Goal: Navigation & Orientation: Find specific page/section

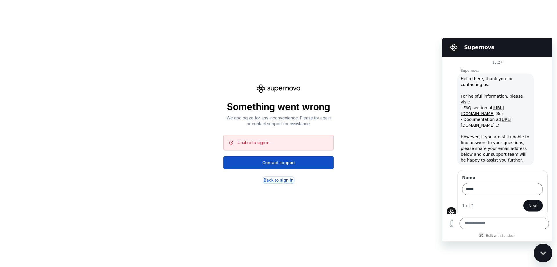
click at [283, 179] on div "Back to sign in" at bounding box center [279, 180] width 30 height 6
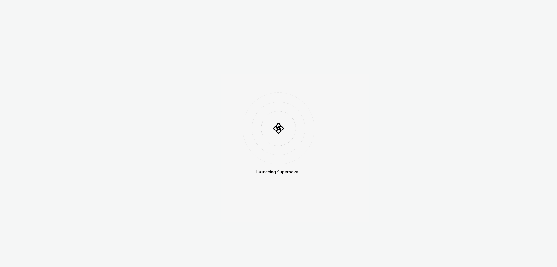
scroll to position [154, 0]
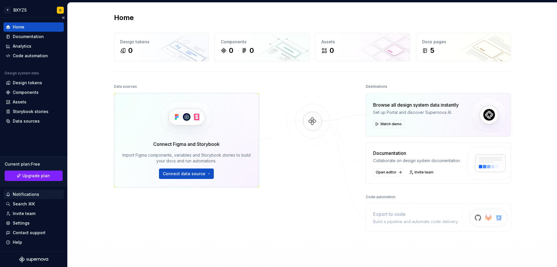
click at [23, 194] on div "Notifications" at bounding box center [26, 194] width 26 height 6
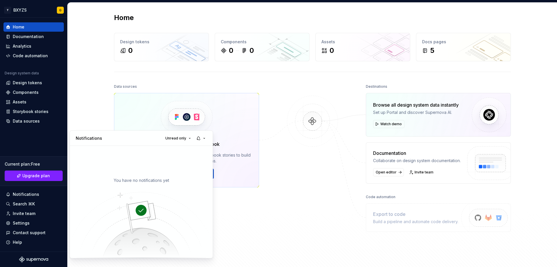
click at [136, 179] on p "You have no notifications yet" at bounding box center [141, 180] width 55 height 6
click at [172, 138] on span "Unread only" at bounding box center [175, 138] width 21 height 5
click at [175, 148] on div "All notifications" at bounding box center [193, 150] width 38 height 6
click at [204, 138] on button "button" at bounding box center [201, 138] width 13 height 8
click at [246, 200] on html "Y BXYZS G Home Documentation Analytics Code automation Design system data Desig…" at bounding box center [278, 133] width 557 height 267
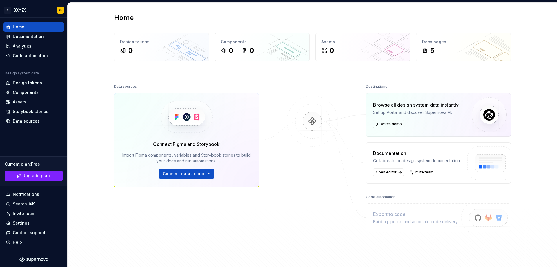
click at [318, 156] on html "Y BXYZS G Home Documentation Analytics Code automation Design system data Desig…" at bounding box center [278, 133] width 557 height 267
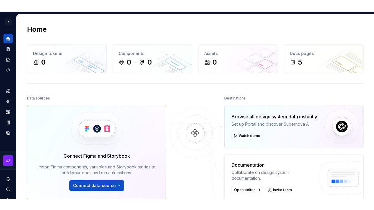
type textarea "*"
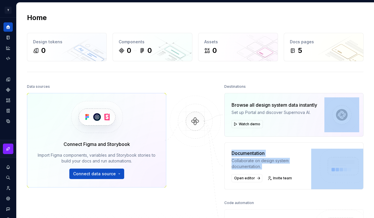
drag, startPoint x: 372, startPoint y: 116, endPoint x: 372, endPoint y: 163, distance: 47.9
click at [374, 170] on html "Y BXYZS G Design system data Home Design tokens 0 Components 0 0 Assets 0 Docs …" at bounding box center [187, 109] width 374 height 218
click at [361, 174] on html "Y BXYZS G Design system data Home Design tokens 0 Components 0 0 Assets 0 Docs …" at bounding box center [187, 109] width 374 height 218
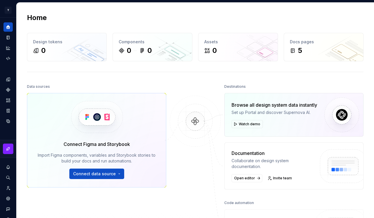
drag, startPoint x: 373, startPoint y: 148, endPoint x: 372, endPoint y: 184, distance: 36.0
click at [372, 184] on html "Y BXYZS G Design system data Home Design tokens 0 Components 0 0 Assets 0 Docs …" at bounding box center [187, 109] width 374 height 218
click at [300, 205] on html "Y BXYZS G Design system data Home Design tokens 0 Components 0 0 Assets 0 Docs …" at bounding box center [187, 109] width 374 height 218
click at [184, 198] on html "Y BXYZS G Design system data Home Design tokens 0 Components 0 0 Assets 0 Docs …" at bounding box center [187, 109] width 374 height 218
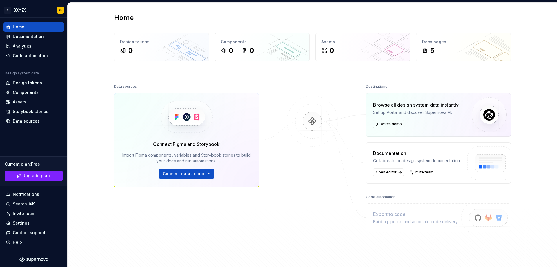
click at [58, 10] on html "Y BXYZS G Home Documentation Analytics Code automation Design system data Desig…" at bounding box center [278, 133] width 557 height 267
click at [6, 9] on html "Y BXYZS G Home Documentation Analytics Code automation Design system data Desig…" at bounding box center [278, 133] width 557 height 267
click at [15, 9] on html "Y BXYZS G Home Documentation Analytics Code automation Design system data Desig…" at bounding box center [278, 133] width 557 height 267
click at [60, 10] on html "Y BXYZS G Home Documentation Analytics Code automation Design system data Desig…" at bounding box center [278, 133] width 557 height 267
click at [24, 12] on html "Y BXYZS G Home Documentation Analytics Code automation Design system data Desig…" at bounding box center [278, 133] width 557 height 267
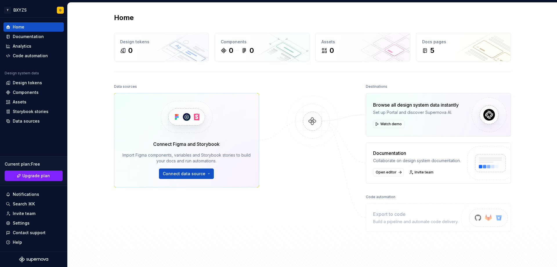
click at [24, 35] on html "Y BXYZS G Home Documentation Analytics Code automation Design system data Desig…" at bounding box center [278, 133] width 557 height 267
click at [393, 154] on html "Y BXYZS G Home Documentation Analytics Code automation Design system data Desig…" at bounding box center [278, 133] width 557 height 267
click at [321, 150] on html "Y BXYZS G Home Documentation Analytics Code automation Design system data Desig…" at bounding box center [278, 133] width 557 height 267
click at [60, 9] on html "Y BXYZS G Home Documentation Analytics Code automation Design system data Desig…" at bounding box center [278, 133] width 557 height 267
click at [21, 9] on html "Y BXYZS G Home Documentation Analytics Code automation Design system data Desig…" at bounding box center [278, 133] width 557 height 267
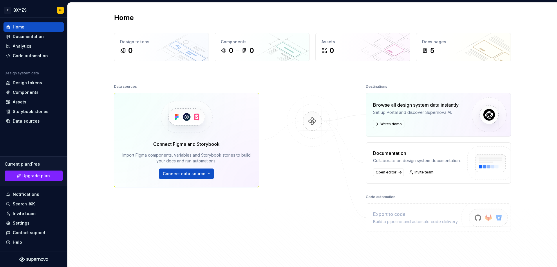
click at [60, 10] on html "Y BXYZS G Home Documentation Analytics Code automation Design system data Desig…" at bounding box center [278, 133] width 557 height 267
click at [19, 11] on html "Y BXYZS G Home Documentation Analytics Code automation Design system data Desig…" at bounding box center [278, 133] width 557 height 267
click at [84, 64] on html "Y BXYZS G Home Documentation Analytics Code automation Design system data Desig…" at bounding box center [278, 133] width 557 height 267
click at [85, 232] on html "Y BXYZS G Home Documentation Analytics Code automation Design system data Desig…" at bounding box center [278, 133] width 557 height 267
click at [97, 81] on html "Y BXYZS G Home Documentation Analytics Code automation Design system data Desig…" at bounding box center [278, 133] width 557 height 267
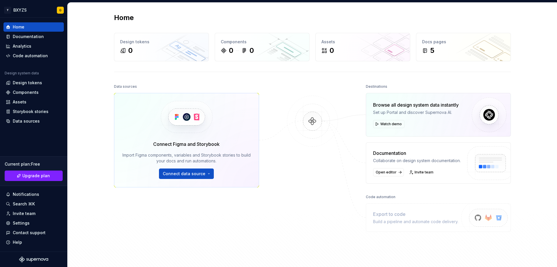
click at [29, 37] on html "Y BXYZS G Home Documentation Analytics Code automation Design system data Desig…" at bounding box center [278, 133] width 557 height 267
click at [23, 47] on html "Y BXYZS G Home Documentation Analytics Code automation Design system data Desig…" at bounding box center [278, 133] width 557 height 267
click at [22, 54] on html "Y BXYZS G Home Documentation Analytics Code automation Design system data Desig…" at bounding box center [278, 133] width 557 height 267
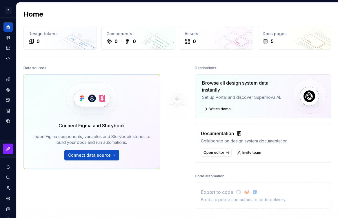
click at [7, 10] on html "Y BXYZS G Design system data Home Design tokens 0 Components 0 0 Assets 0 Docs …" at bounding box center [169, 109] width 338 height 218
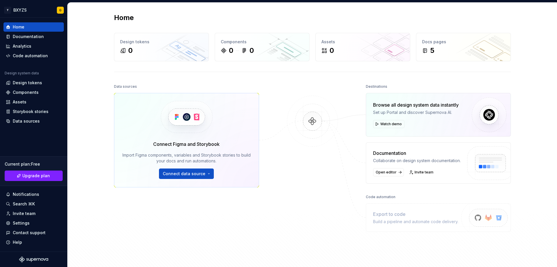
click at [24, 11] on html "Y BXYZS G Home Documentation Analytics Code automation Design system data Desig…" at bounding box center [278, 133] width 557 height 267
click at [9, 9] on html "Y BXYZS G Home Documentation Analytics Code automation Design system data Desig…" at bounding box center [278, 133] width 557 height 267
click at [37, 257] on html "Y BXYZS G Home Documentation Analytics Code automation Design system data Desig…" at bounding box center [278, 133] width 557 height 267
click at [535, 33] on html "Y BXYZS G Home Documentation Analytics Code automation Design system data Desig…" at bounding box center [278, 133] width 557 height 267
click at [19, 9] on html "Y BXYZS G Home Documentation Analytics Code automation Design system data Desig…" at bounding box center [278, 133] width 557 height 267
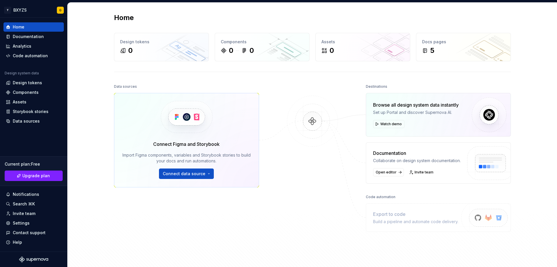
click at [6, 10] on html "Y BXYZS G Home Documentation Analytics Code automation Design system data Desig…" at bounding box center [278, 133] width 557 height 267
click at [58, 11] on html "Y BXYZS G Home Documentation Analytics Code automation Design system data Desig…" at bounding box center [278, 133] width 557 height 267
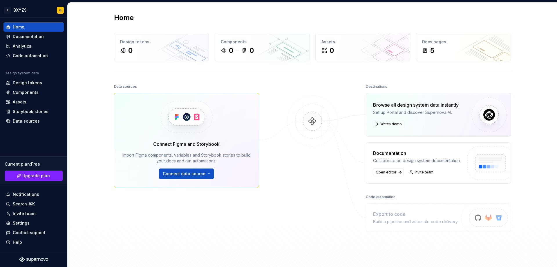
click at [22, 80] on html "Y BXYZS G Home Documentation Analytics Code automation Design system data Desig…" at bounding box center [278, 133] width 557 height 267
click at [22, 81] on html "Y BXYZS G Home Documentation Analytics Code automation Design system data Desig…" at bounding box center [278, 133] width 557 height 267
click at [201, 82] on html "Y BXYZS G Home Documentation Analytics Code automation Design system data Desig…" at bounding box center [278, 133] width 557 height 267
click at [394, 124] on html "Y BXYZS G Home Documentation Analytics Code automation Design system data Desig…" at bounding box center [278, 133] width 557 height 267
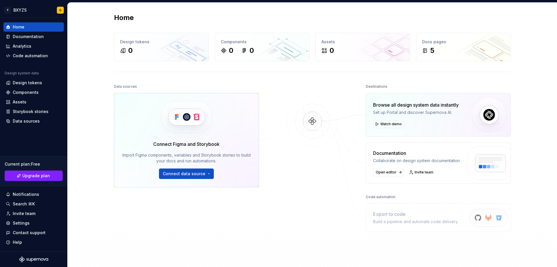
click at [347, 100] on html "Y BXYZS G Home Documentation Analytics Code automation Design system data Desig…" at bounding box center [278, 133] width 557 height 267
